Goal: Task Accomplishment & Management: Manage account settings

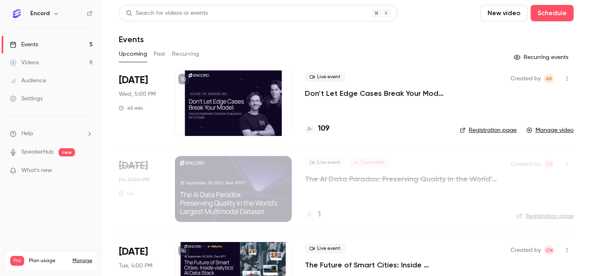
click at [160, 53] on button "Past" at bounding box center [160, 54] width 12 height 13
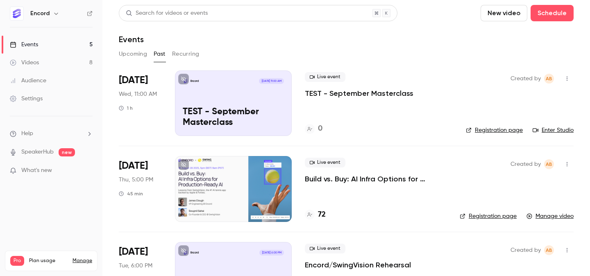
click at [139, 51] on button "Upcoming" at bounding box center [133, 54] width 28 height 13
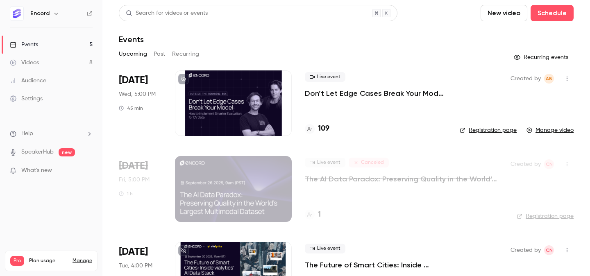
click at [346, 94] on p "Don’t Let Edge Cases Break Your Model: How to Implement Smarter Evaluation for …" at bounding box center [376, 93] width 142 height 10
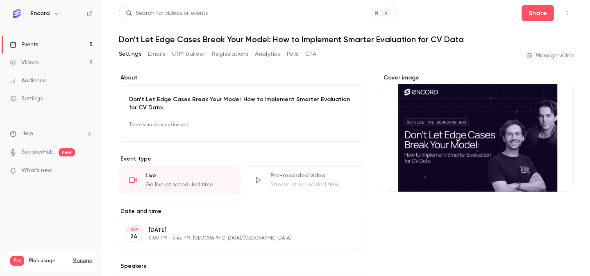
click at [572, 12] on button "button" at bounding box center [566, 13] width 13 height 13
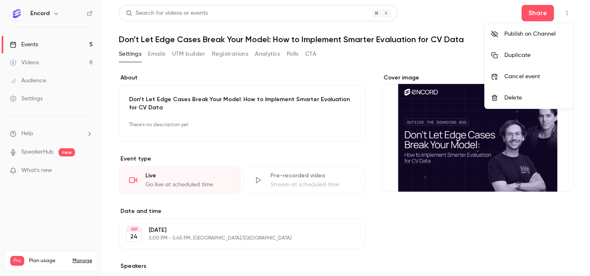
click at [566, 11] on div at bounding box center [295, 138] width 590 height 276
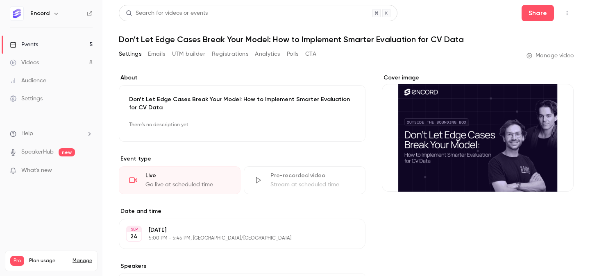
click at [566, 11] on icon "button" at bounding box center [567, 13] width 7 height 6
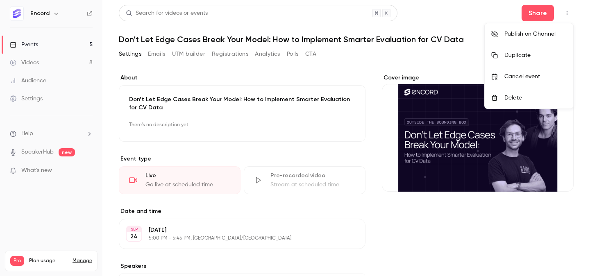
click at [391, 63] on div at bounding box center [295, 138] width 590 height 276
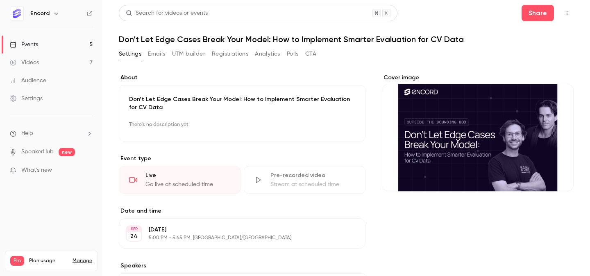
scroll to position [82, 0]
click at [159, 55] on button "Emails" at bounding box center [156, 54] width 17 height 13
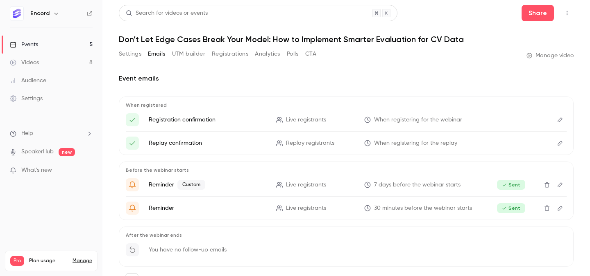
click at [43, 47] on link "Events 5" at bounding box center [51, 45] width 102 height 18
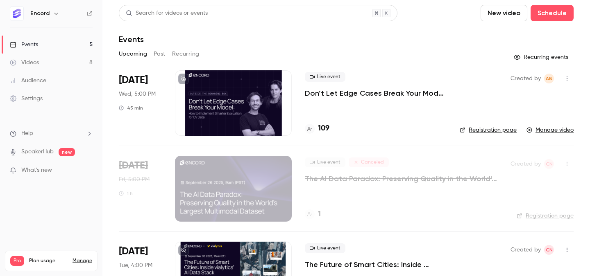
click at [155, 54] on button "Past" at bounding box center [160, 54] width 12 height 13
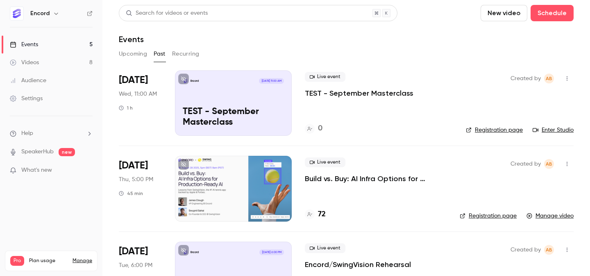
click at [130, 54] on button "Upcoming" at bounding box center [133, 54] width 28 height 13
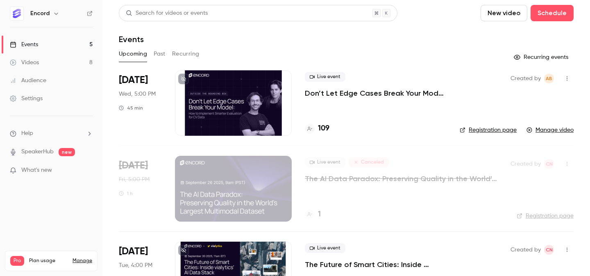
click at [324, 129] on h4 "109" at bounding box center [323, 128] width 11 height 11
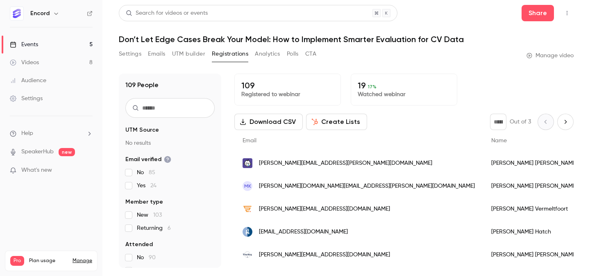
click at [550, 58] on link "Manage video" at bounding box center [549, 56] width 47 height 8
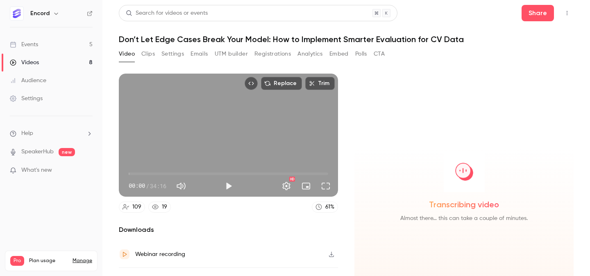
click at [47, 46] on link "Events 5" at bounding box center [51, 45] width 102 height 18
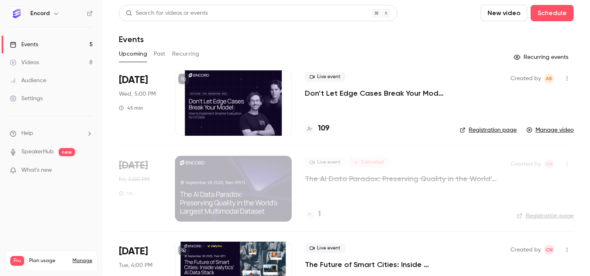
click at [343, 95] on p "Don’t Let Edge Cases Break Your Model: How to Implement Smarter Evaluation for …" at bounding box center [376, 93] width 142 height 10
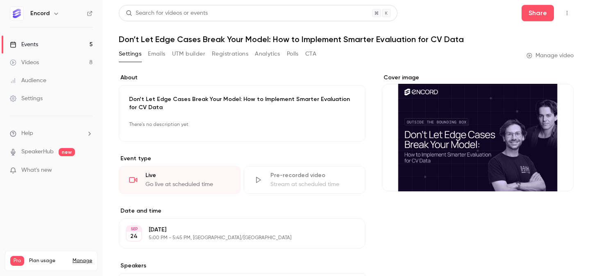
click at [273, 57] on button "Analytics" at bounding box center [267, 54] width 25 height 13
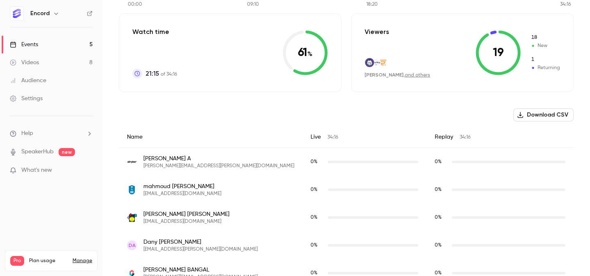
scroll to position [79, 0]
